Goal: Navigation & Orientation: Find specific page/section

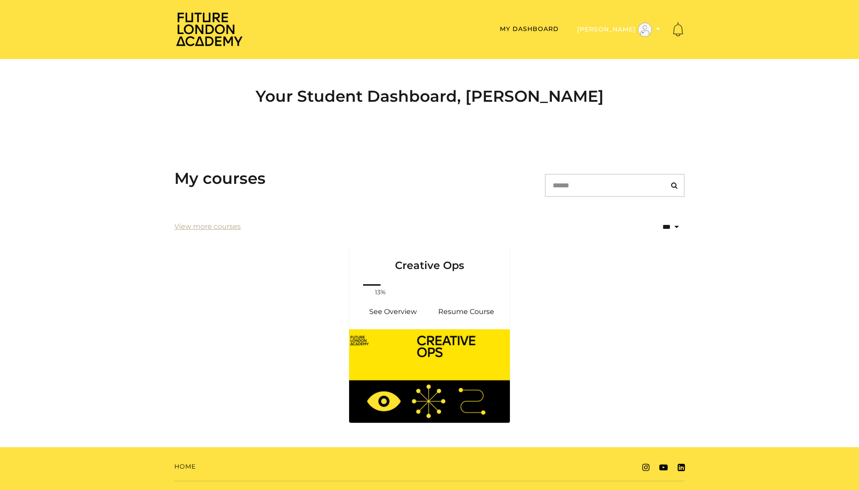
click at [624, 26] on button "[PERSON_NAME]" at bounding box center [619, 29] width 88 height 15
click at [631, 42] on link "My Account" at bounding box center [631, 44] width 77 height 14
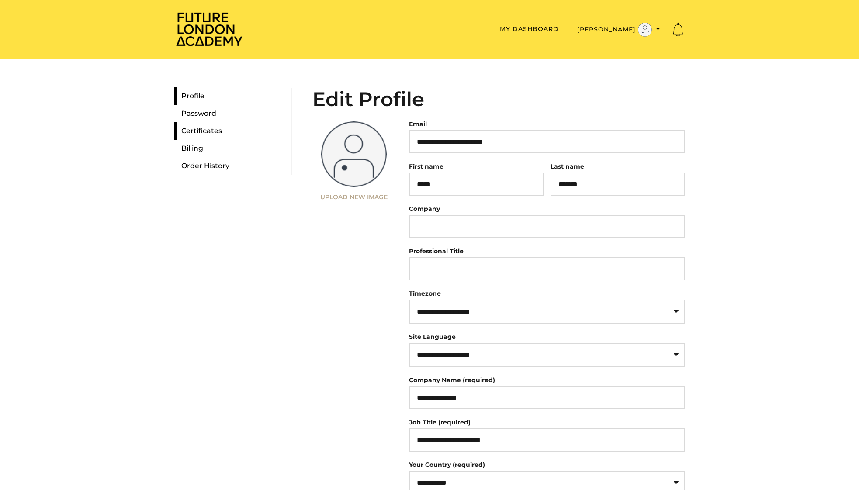
click at [198, 134] on link "Certificates" at bounding box center [232, 130] width 117 height 17
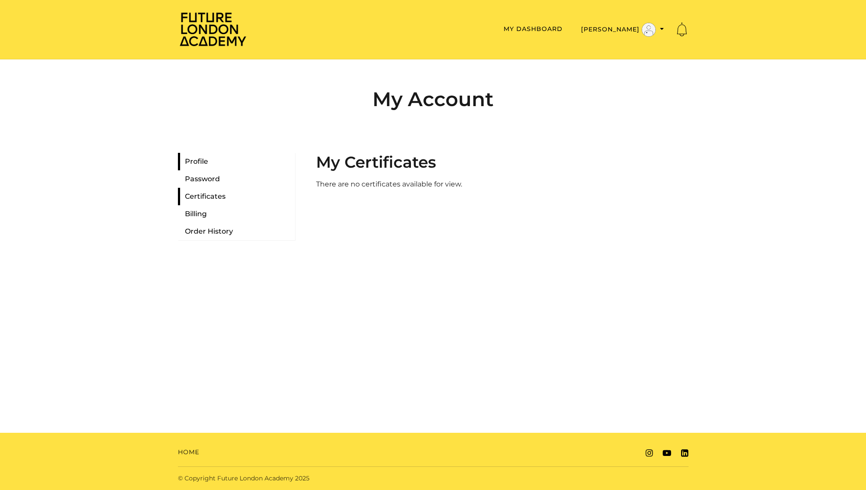
click at [191, 161] on link "Profile" at bounding box center [236, 161] width 117 height 17
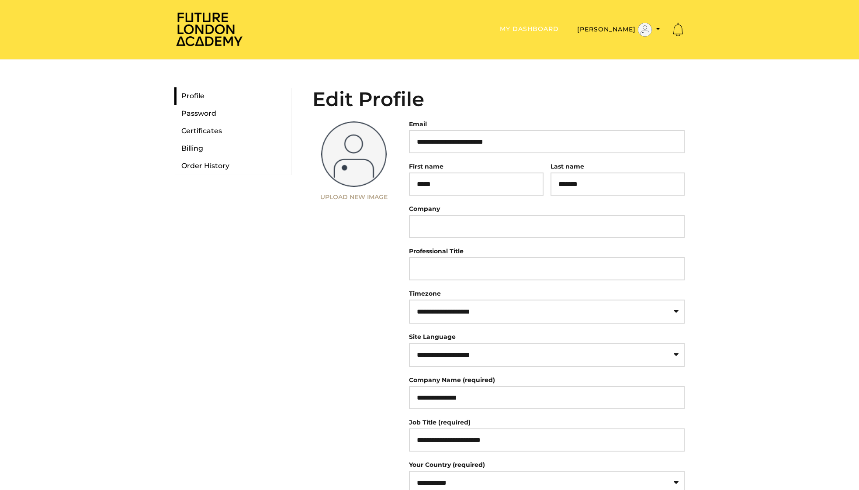
click at [559, 29] on link "My Dashboard" at bounding box center [529, 29] width 59 height 8
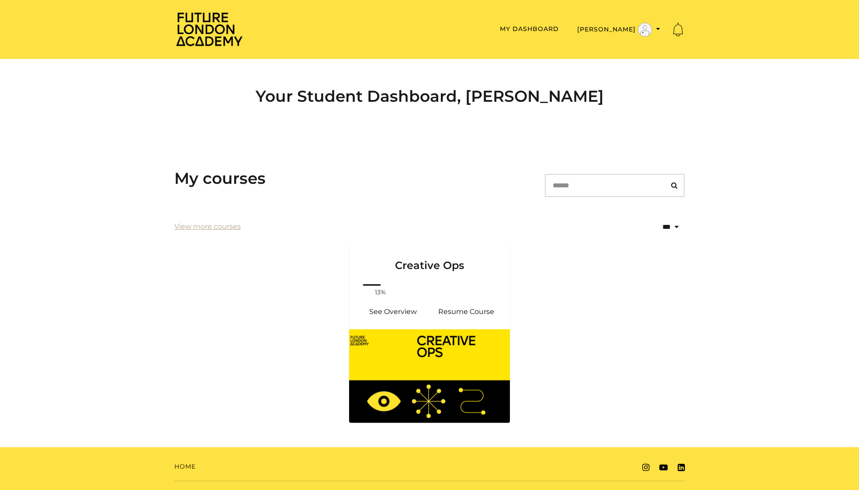
scroll to position [14, 0]
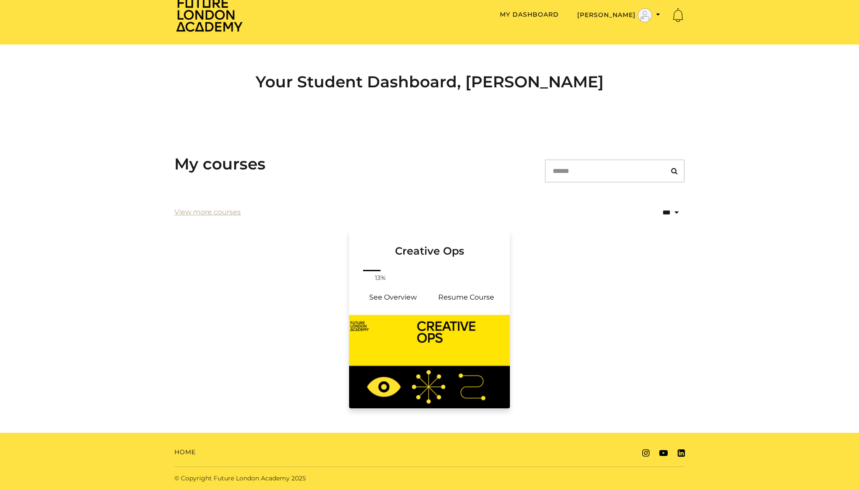
click at [416, 314] on div "Your progress: 13% See Overview Resume Course" at bounding box center [429, 291] width 161 height 47
click at [453, 300] on link "Resume Course" at bounding box center [466, 297] width 73 height 21
